Goal: Task Accomplishment & Management: Use online tool/utility

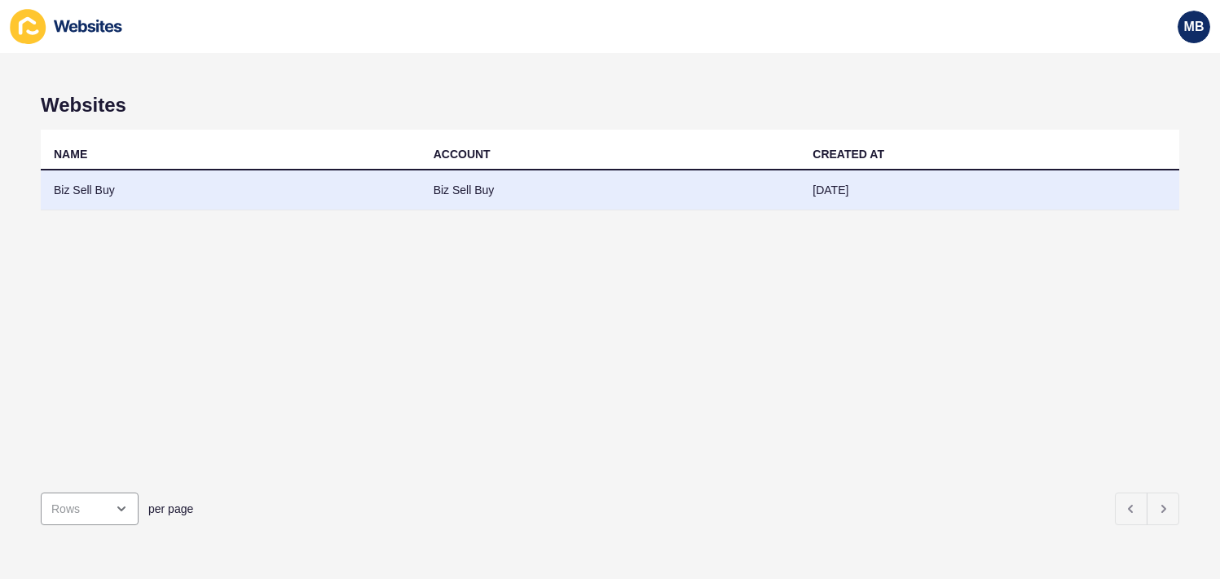
click at [84, 191] on td "Biz Sell Buy" at bounding box center [231, 190] width 380 height 40
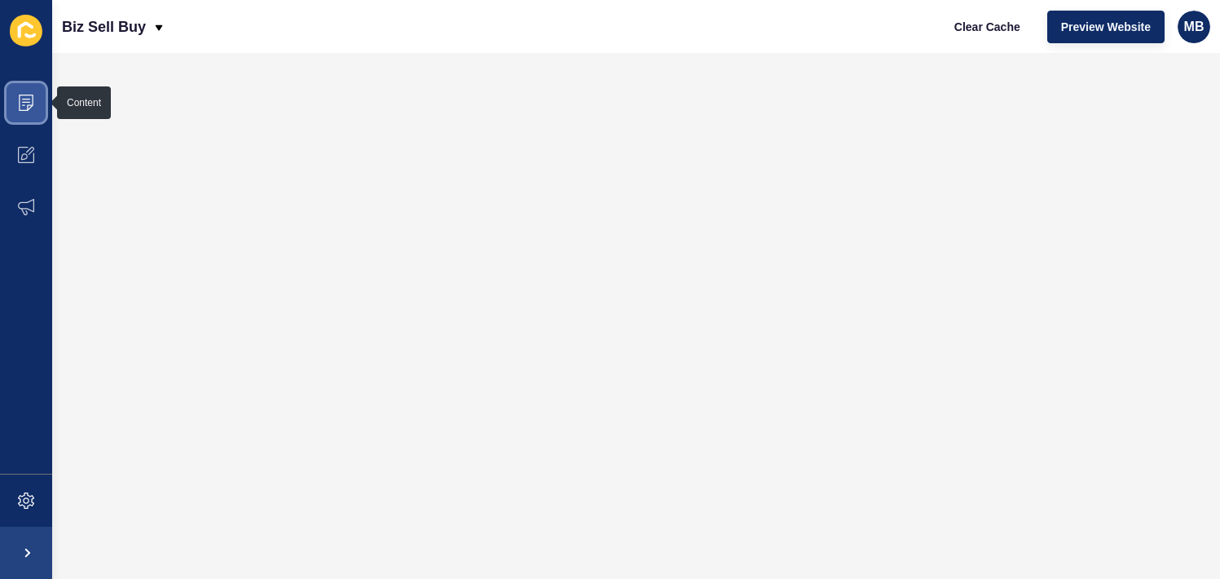
click at [24, 100] on icon at bounding box center [26, 103] width 16 height 16
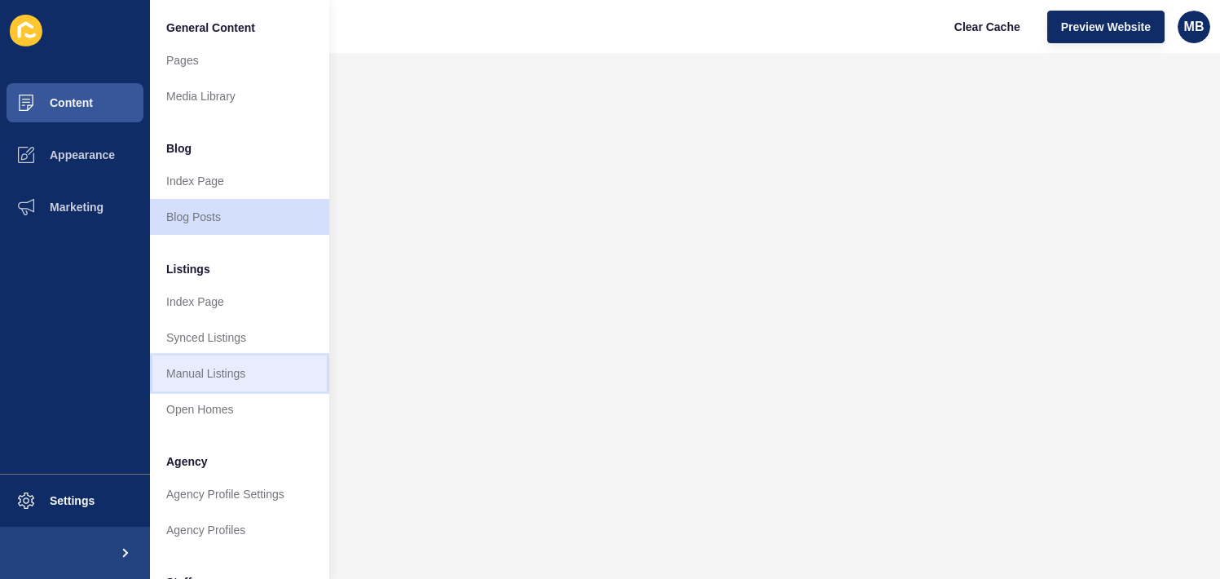
click at [218, 362] on link "Manual Listings" at bounding box center [239, 373] width 179 height 36
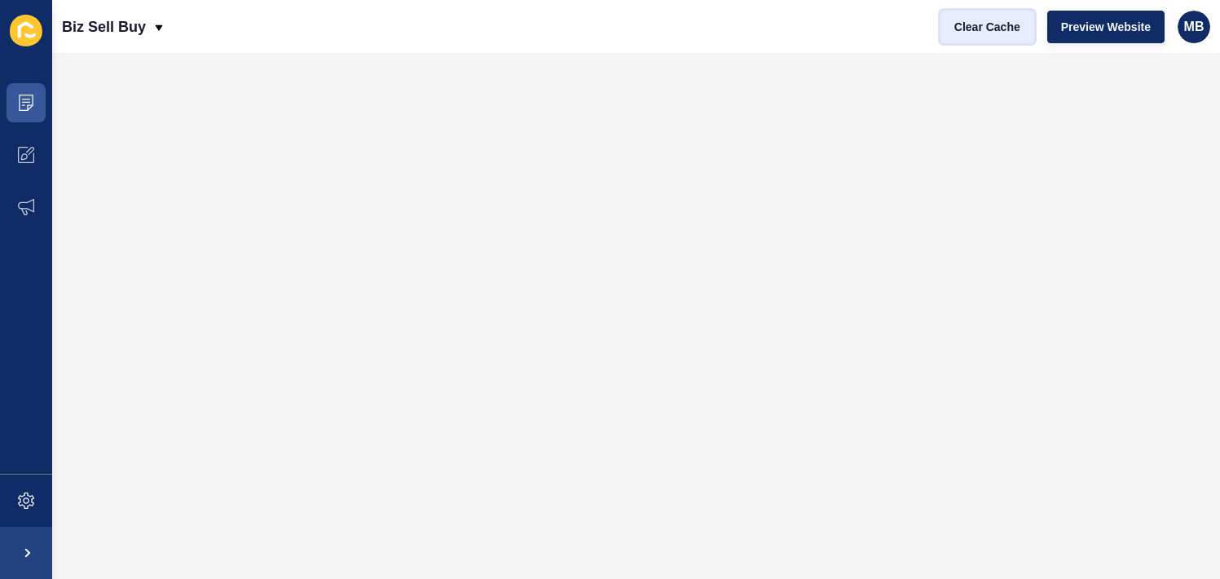
click at [979, 29] on span "Clear Cache" at bounding box center [987, 27] width 66 height 16
click at [23, 103] on icon at bounding box center [26, 103] width 16 height 16
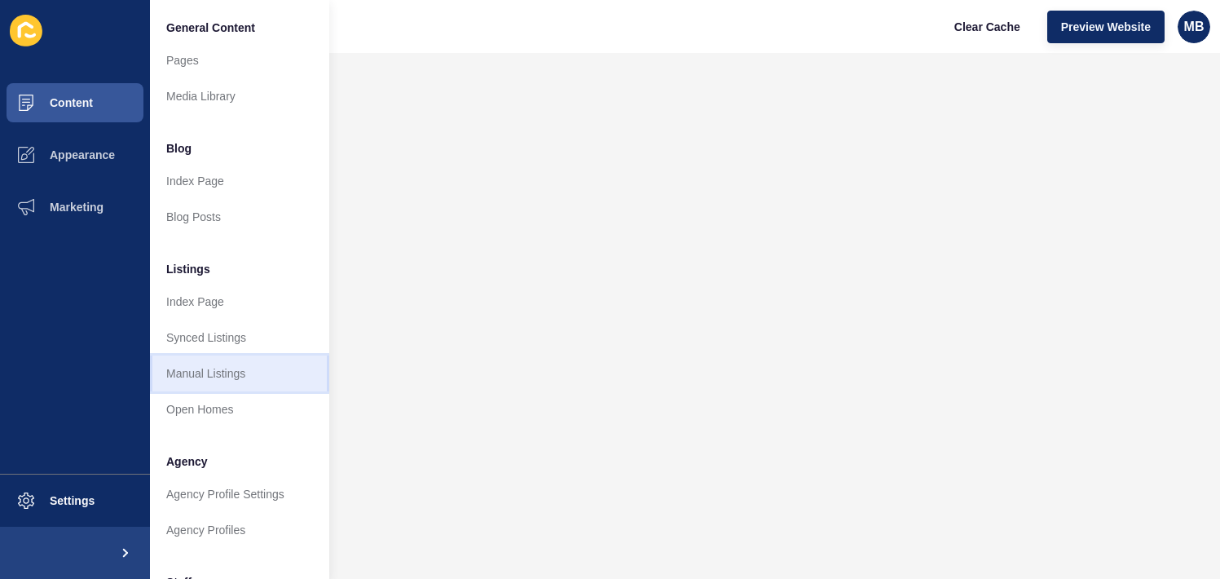
click at [204, 374] on link "Manual Listings" at bounding box center [239, 373] width 179 height 36
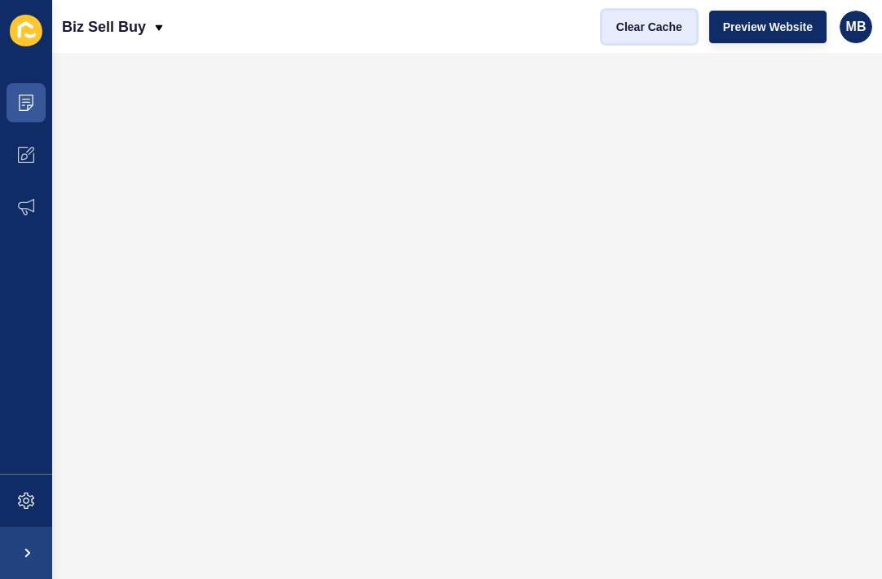
click at [650, 28] on span "Clear Cache" at bounding box center [649, 27] width 66 height 16
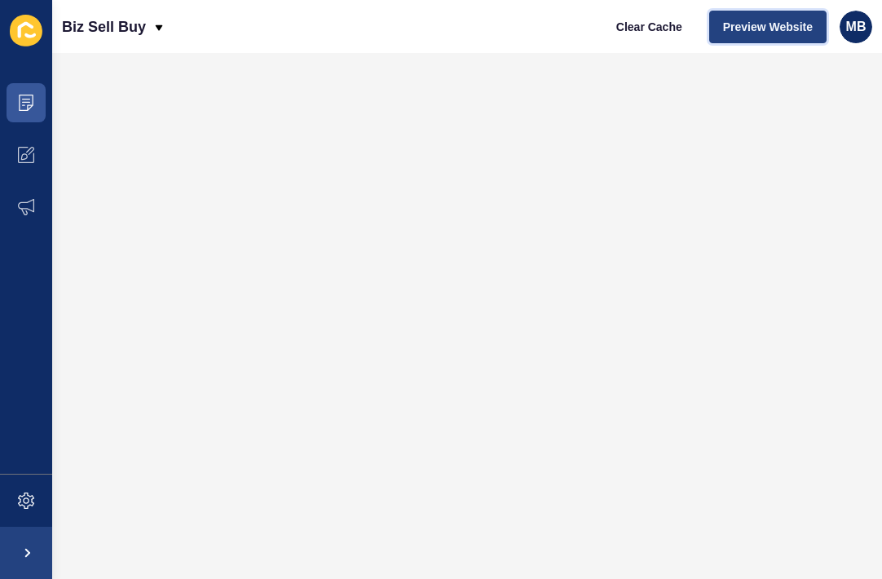
click at [742, 24] on span "Preview Website" at bounding box center [768, 27] width 90 height 16
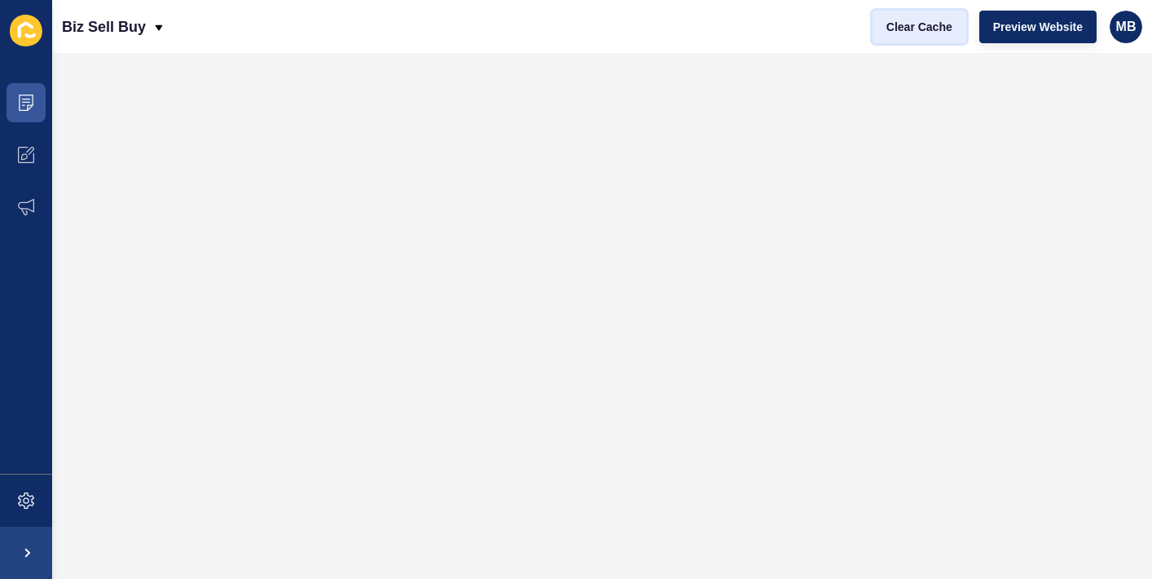
click at [916, 31] on span "Clear Cache" at bounding box center [920, 27] width 66 height 16
click at [1035, 27] on span "Preview Website" at bounding box center [1038, 27] width 90 height 16
click at [34, 103] on span at bounding box center [26, 103] width 52 height 52
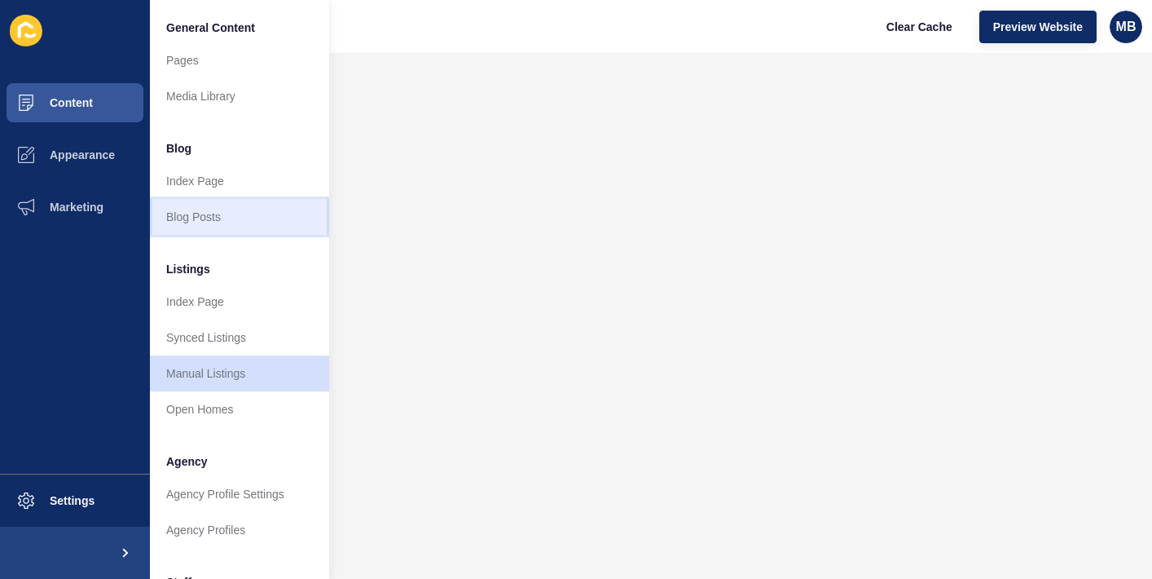
click at [209, 212] on link "Blog Posts" at bounding box center [239, 217] width 179 height 36
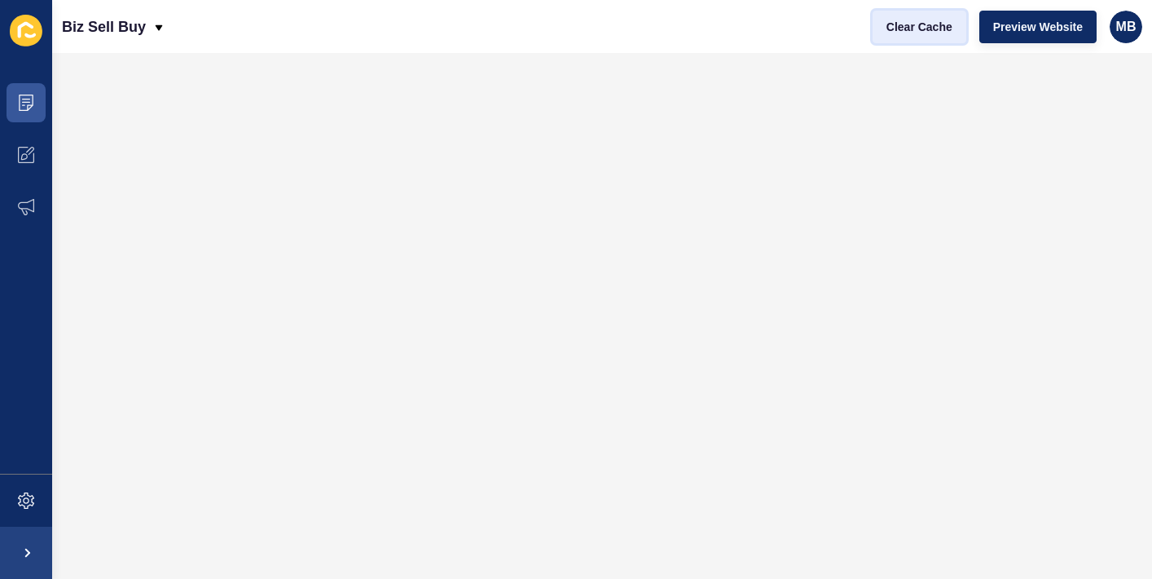
click at [919, 31] on span "Clear Cache" at bounding box center [920, 27] width 66 height 16
click at [1037, 21] on span "Preview Website" at bounding box center [1038, 27] width 90 height 16
